Goal: Find specific page/section: Find specific page/section

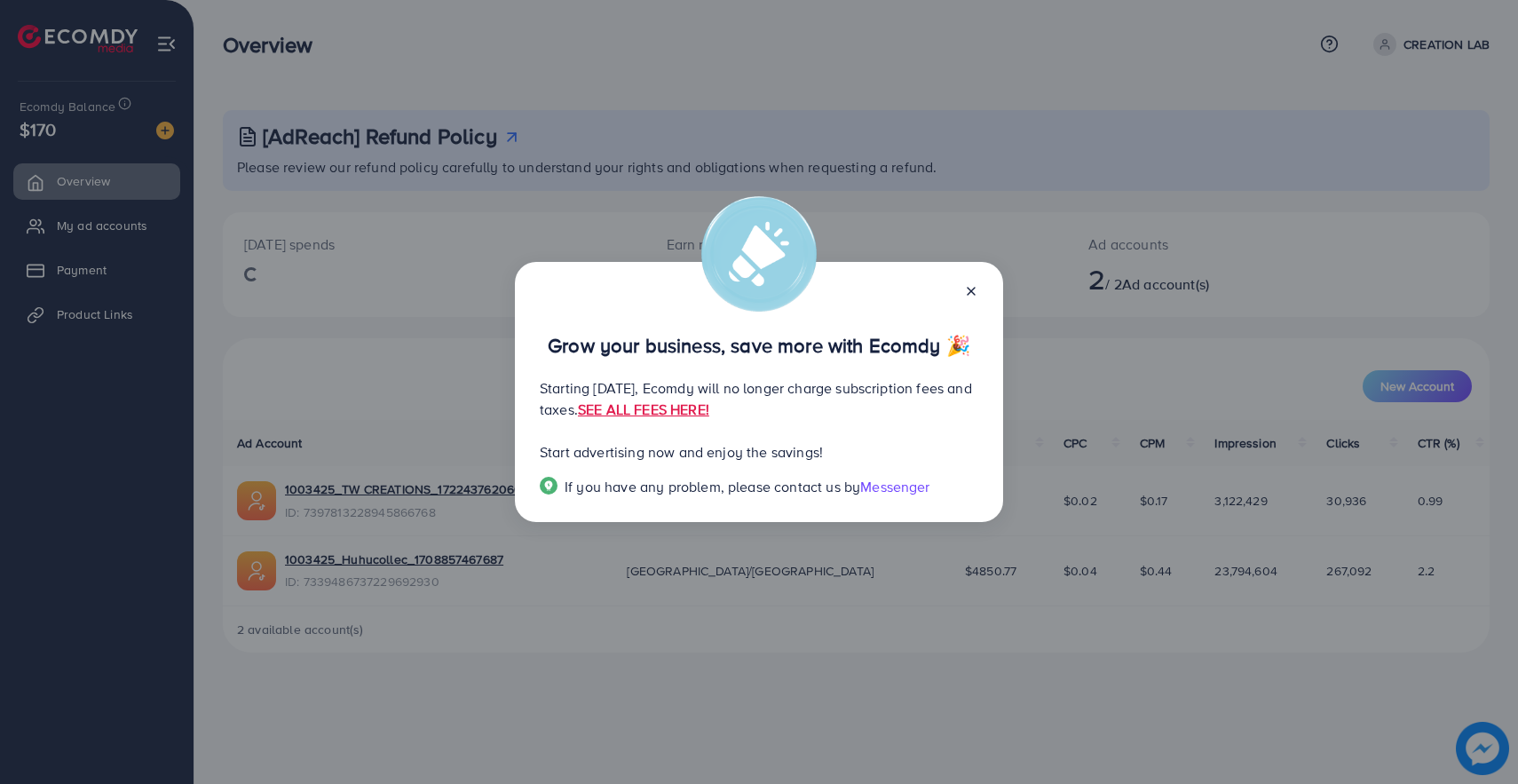
click at [973, 291] on icon at bounding box center [971, 291] width 14 height 14
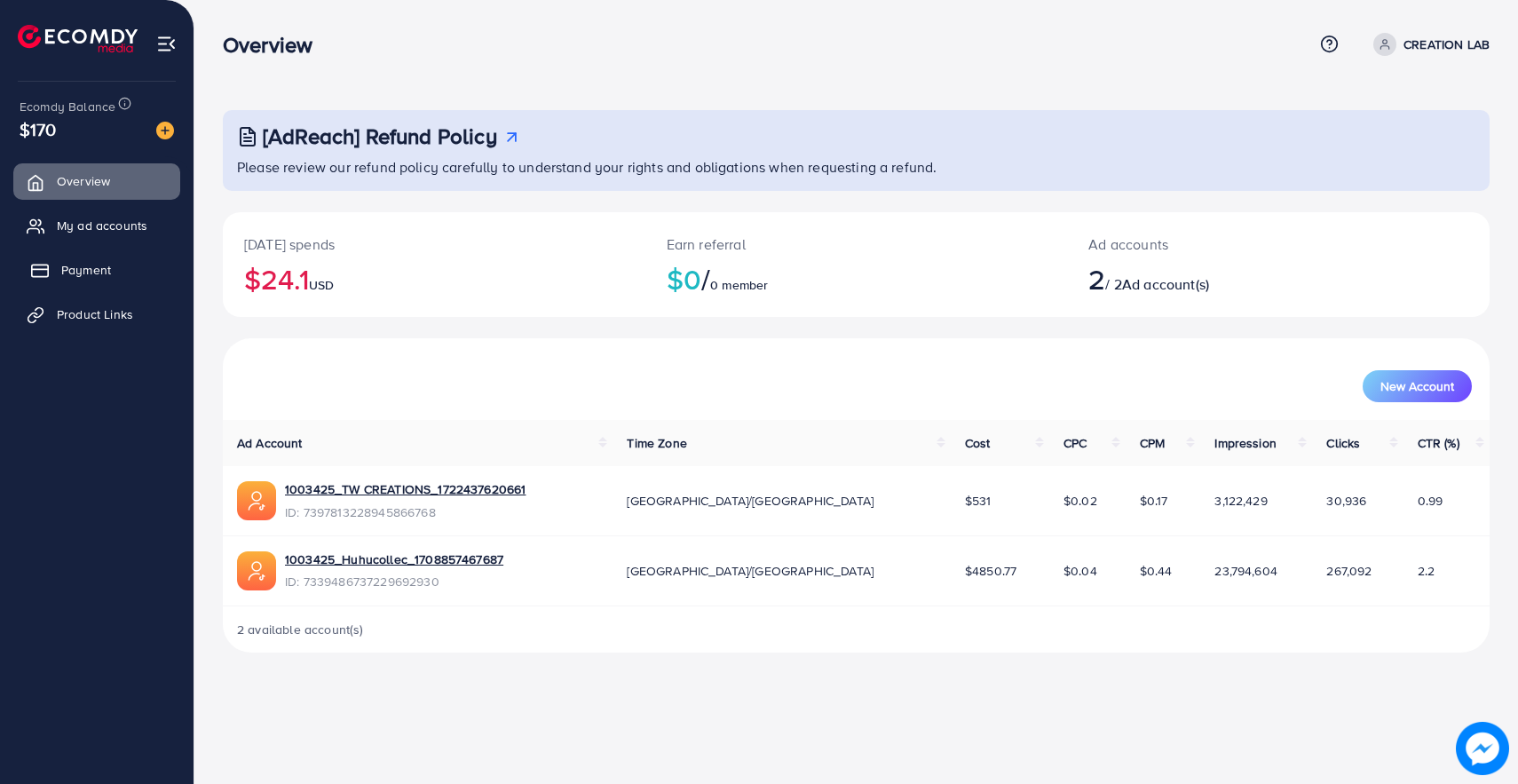
click at [70, 279] on span "Payment" at bounding box center [86, 270] width 50 height 18
